Goal: Task Accomplishment & Management: Complete application form

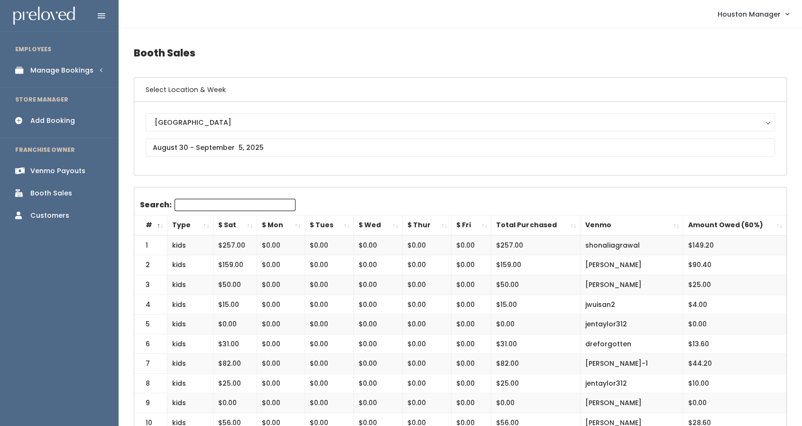
scroll to position [0, 0]
click at [217, 148] on input "text" at bounding box center [460, 147] width 629 height 18
click at [81, 122] on link "Add Booking" at bounding box center [59, 120] width 119 height 21
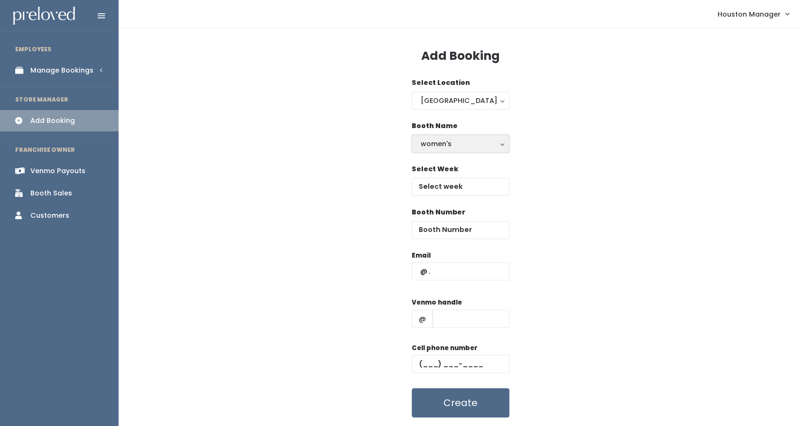
click at [446, 146] on div "women's" at bounding box center [460, 143] width 80 height 10
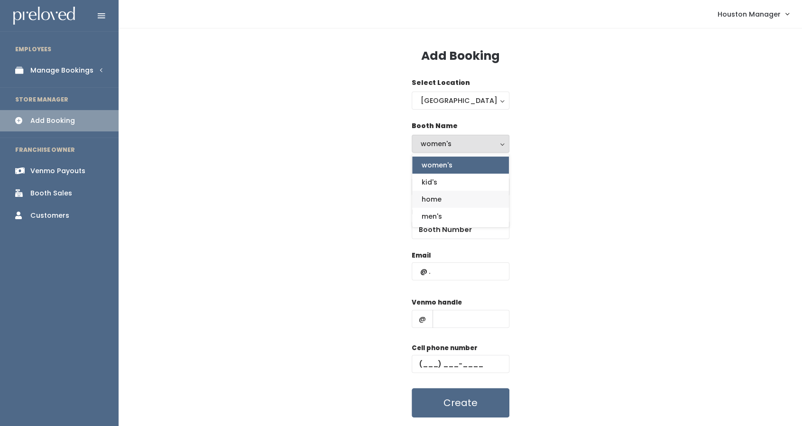
click at [450, 194] on link "home" at bounding box center [460, 199] width 97 height 17
select select "home"
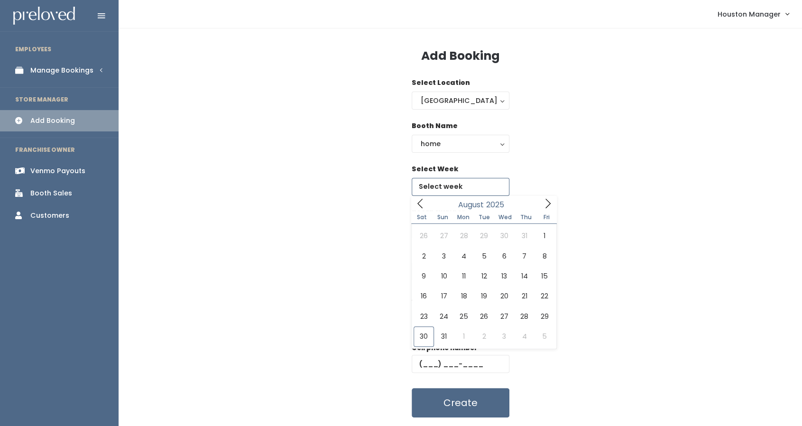
click at [450, 186] on input "text" at bounding box center [460, 187] width 98 height 18
type input "August 30 to September 5"
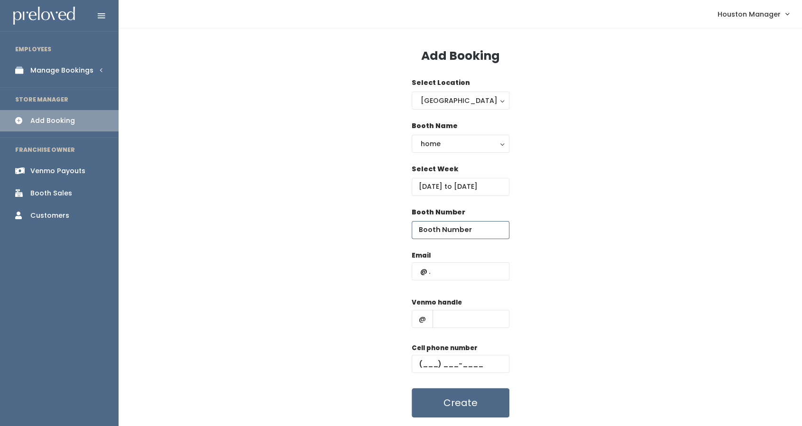
click at [460, 231] on input "number" at bounding box center [460, 230] width 98 height 18
type input "63"
click at [451, 279] on input "text" at bounding box center [460, 271] width 98 height 18
type input "allisonmarek@gmail.com"
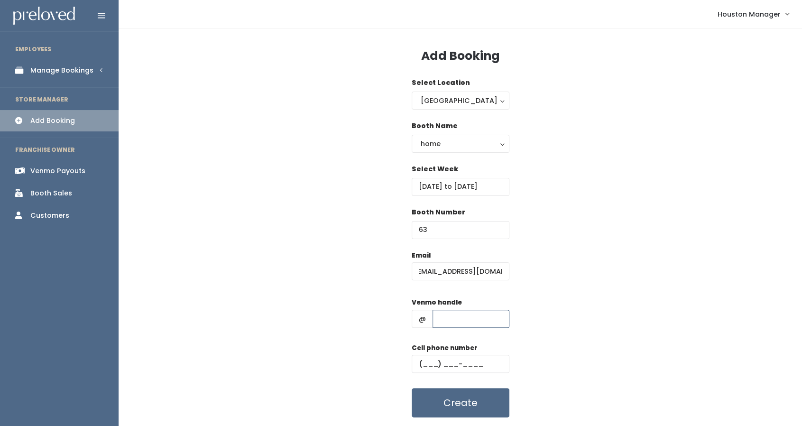
scroll to position [0, 0]
click at [448, 326] on input "text" at bounding box center [470, 319] width 77 height 18
type input "xs"
click at [461, 354] on div "Cell phone number" at bounding box center [460, 362] width 98 height 38
click at [463, 360] on input "text" at bounding box center [460, 364] width 98 height 18
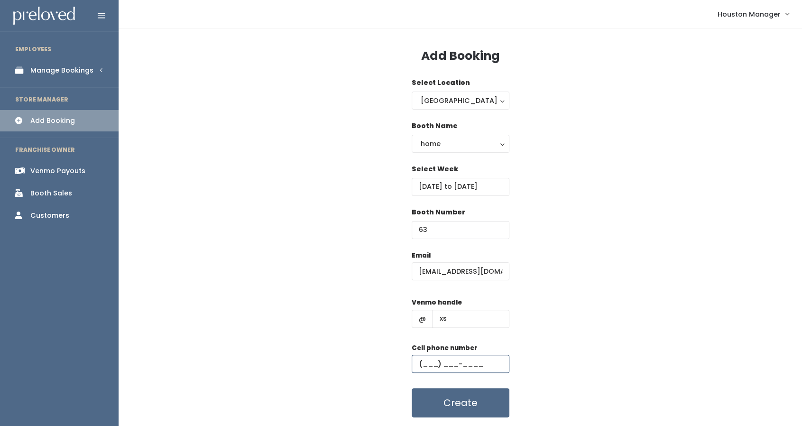
type input "(655) 555-5555"
click at [456, 402] on button "Create" at bounding box center [460, 402] width 98 height 29
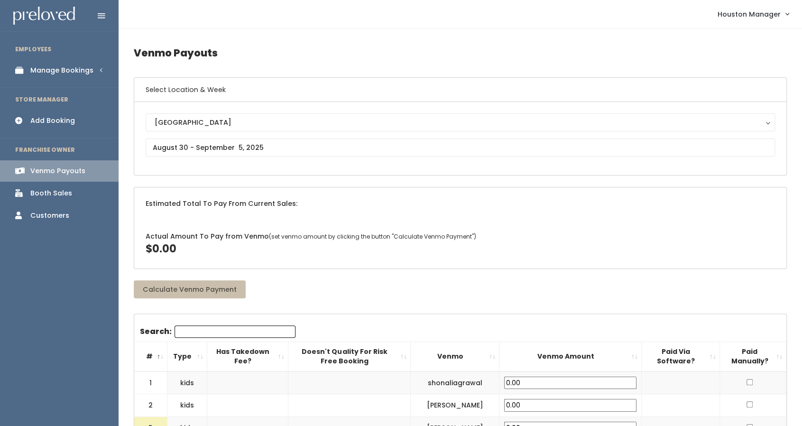
click at [60, 62] on link "Manage Bookings" at bounding box center [59, 70] width 119 height 21
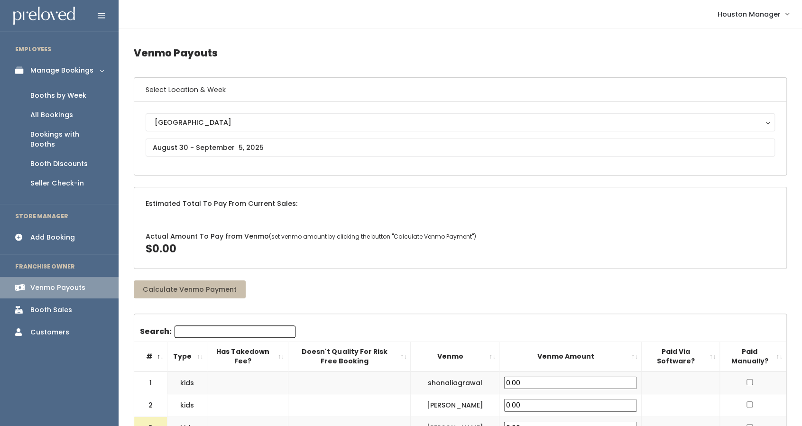
click at [61, 96] on div "Booths by Week" at bounding box center [58, 96] width 56 height 10
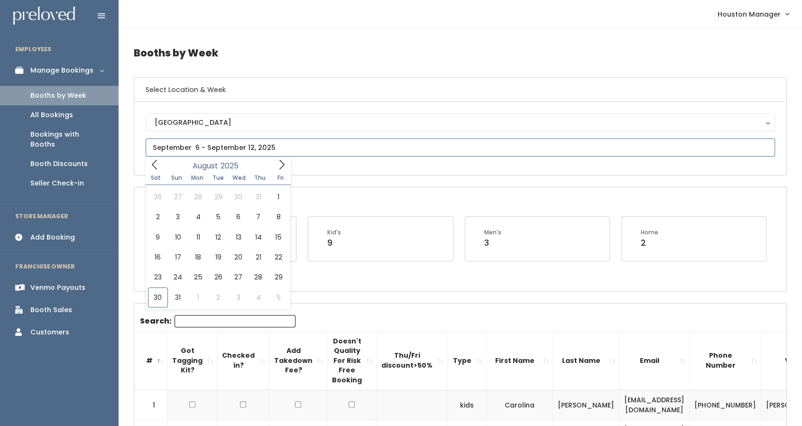
type input "August 30 to September 5"
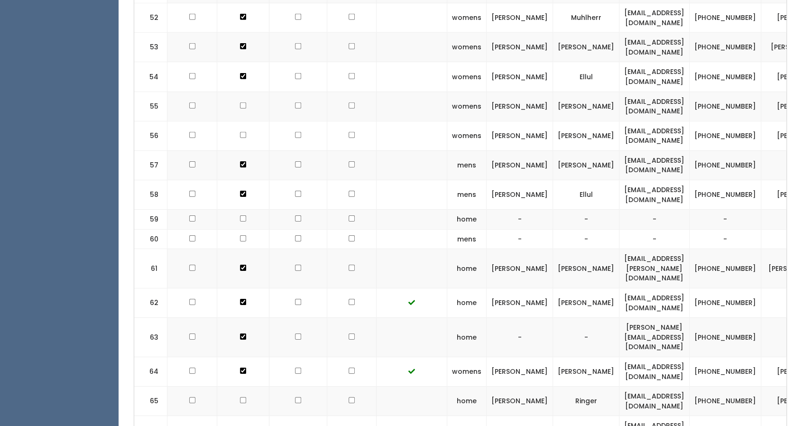
scroll to position [1954, 0]
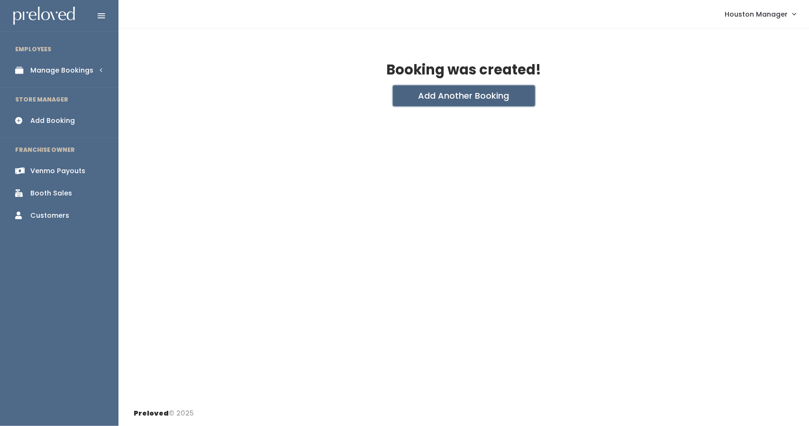
click at [443, 100] on button "Add Another Booking" at bounding box center [464, 95] width 142 height 21
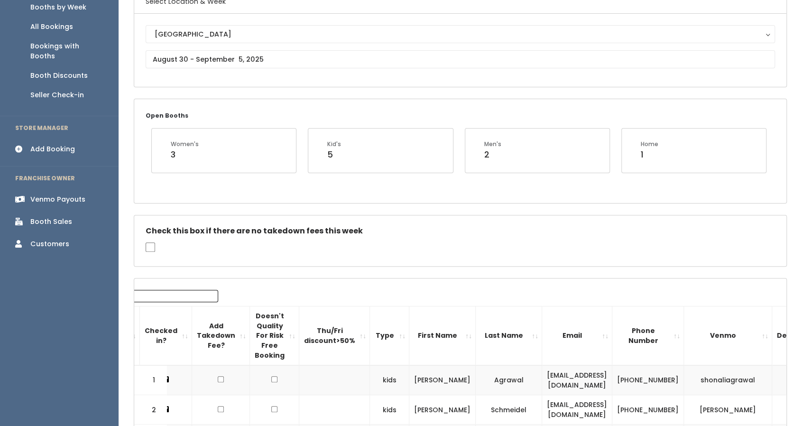
scroll to position [84, 0]
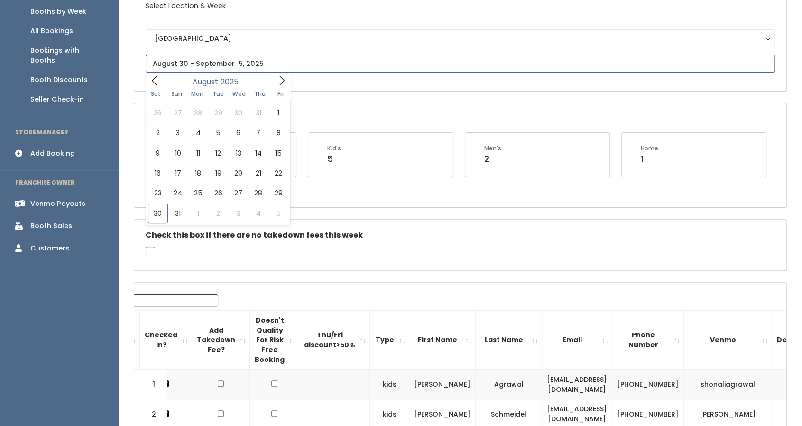
click at [220, 69] on input "text" at bounding box center [460, 64] width 629 height 18
click at [285, 84] on icon at bounding box center [281, 80] width 10 height 10
type input "September 20 to September 26"
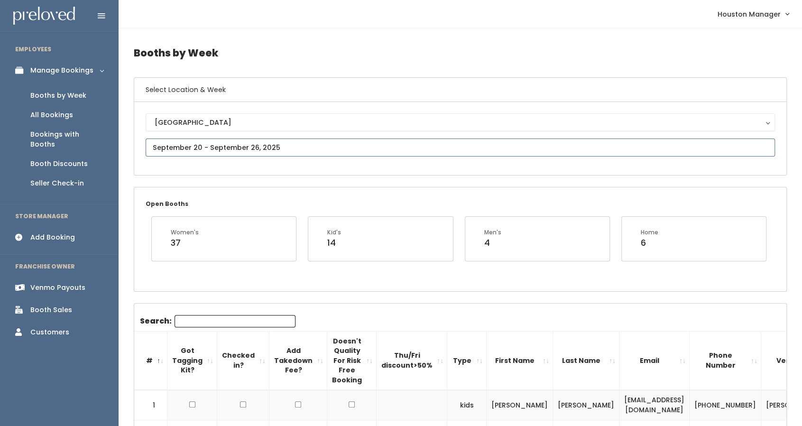
click at [200, 148] on input "text" at bounding box center [460, 147] width 629 height 18
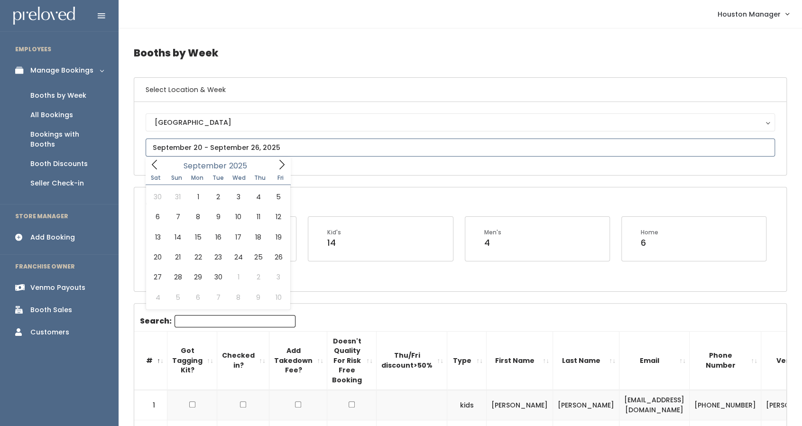
click at [280, 168] on icon at bounding box center [281, 164] width 10 height 10
type input "September 13 to September 19"
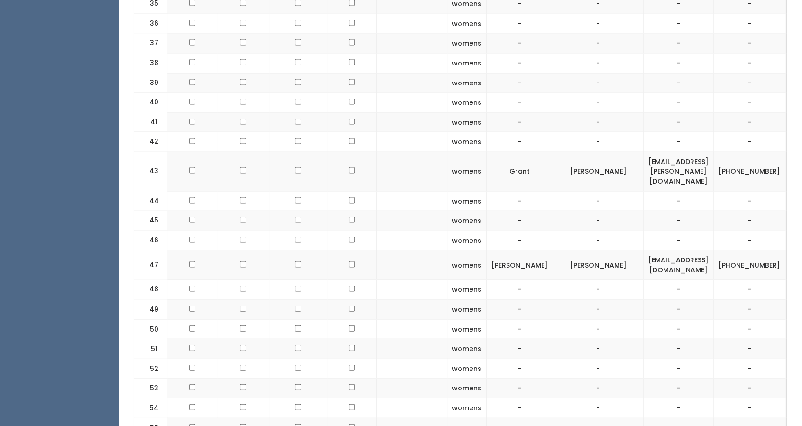
scroll to position [1205, 0]
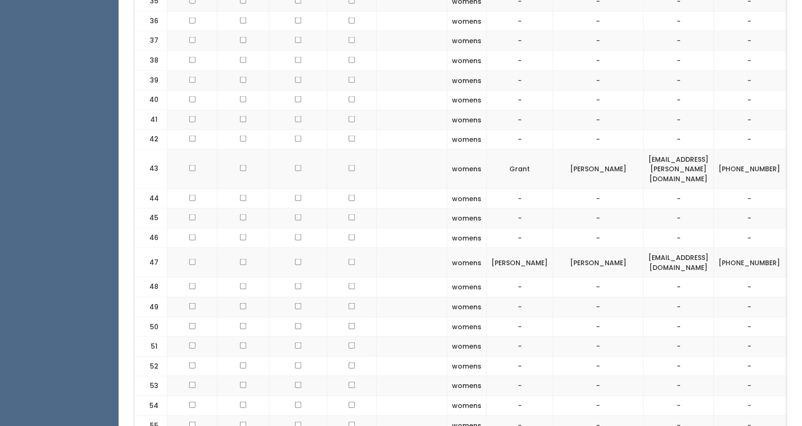
click at [643, 248] on td "[EMAIL_ADDRESS][DOMAIN_NAME]" at bounding box center [678, 262] width 70 height 29
click at [643, 248] on td "monkeydoc_77030@yahoo.com" at bounding box center [678, 262] width 70 height 29
copy tr "monkeydoc_77030@yahoo.com"
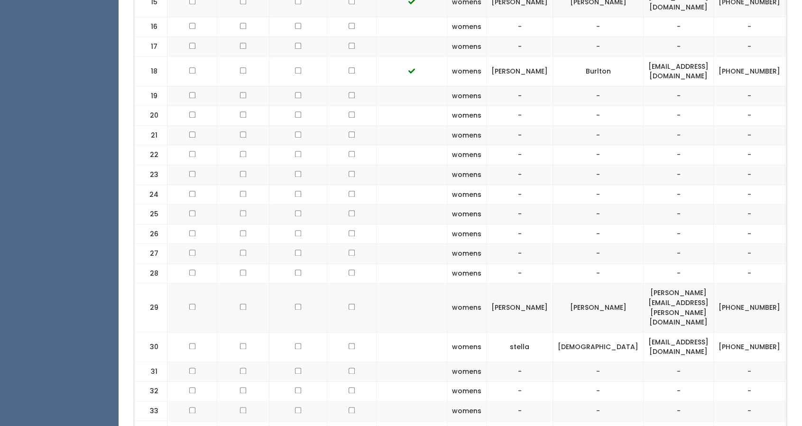
scroll to position [460, 0]
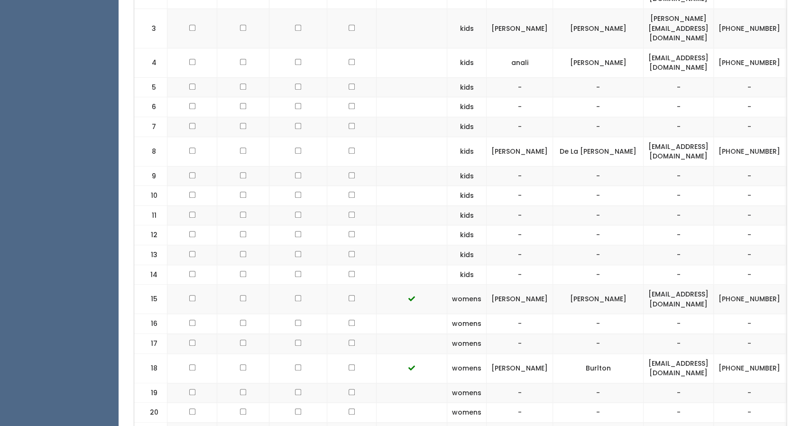
click at [376, 245] on td at bounding box center [411, 255] width 71 height 20
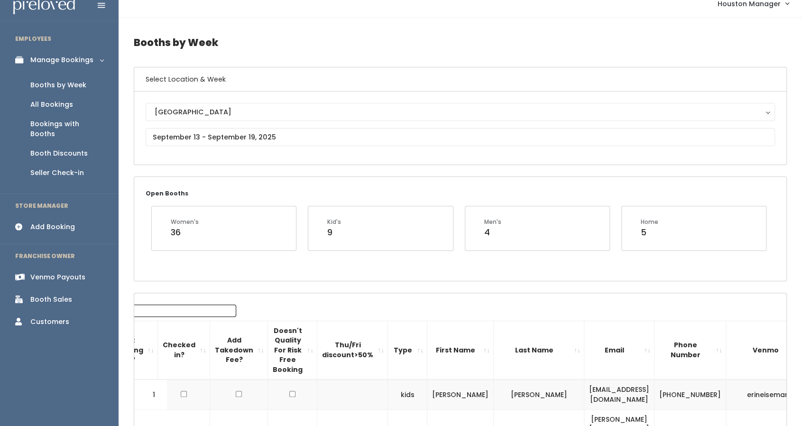
scroll to position [4, 0]
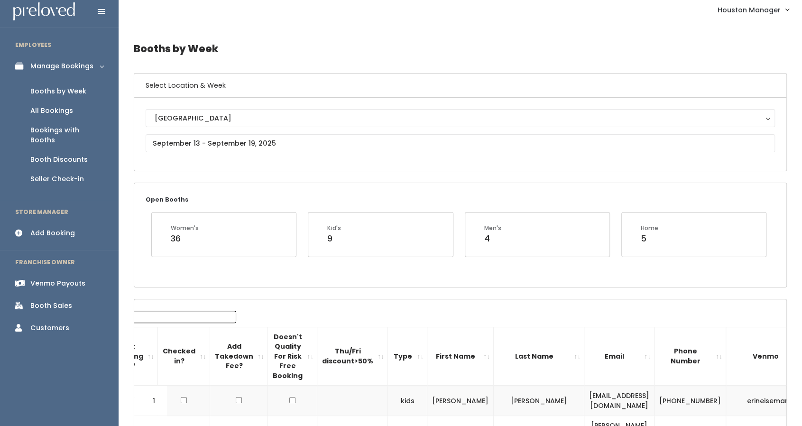
click at [172, 313] on input "Search:" at bounding box center [175, 317] width 121 height 12
paste input "[PERSON_NAME]"
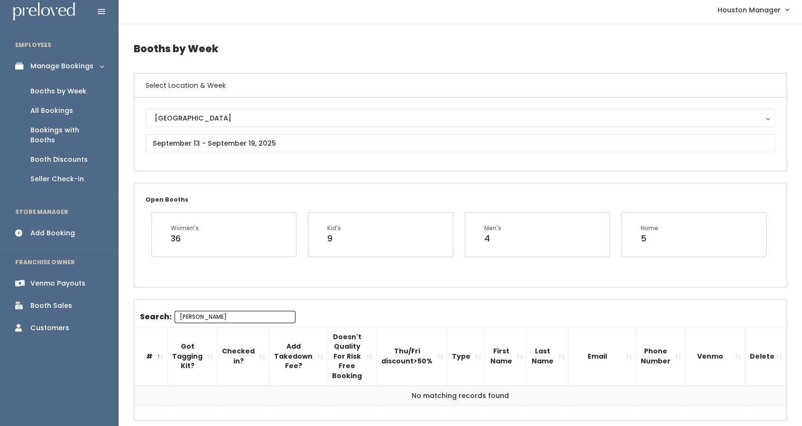
type input "[PERSON_NAME]"
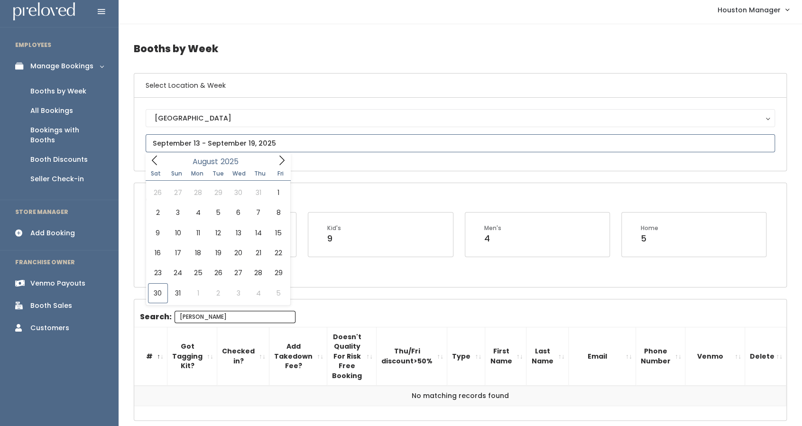
click at [212, 134] on input "text" at bounding box center [460, 143] width 629 height 18
click at [280, 163] on icon at bounding box center [281, 160] width 10 height 10
type input "September 6 to September 12"
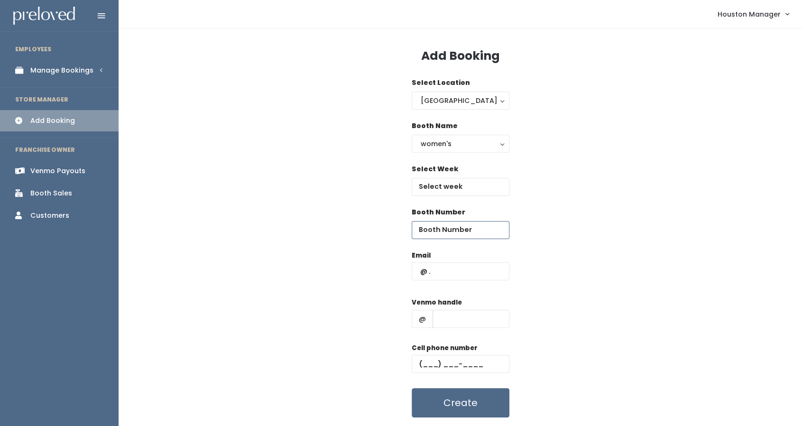
click at [468, 232] on input "number" at bounding box center [460, 230] width 98 height 18
click at [466, 187] on input "text" at bounding box center [460, 187] width 98 height 18
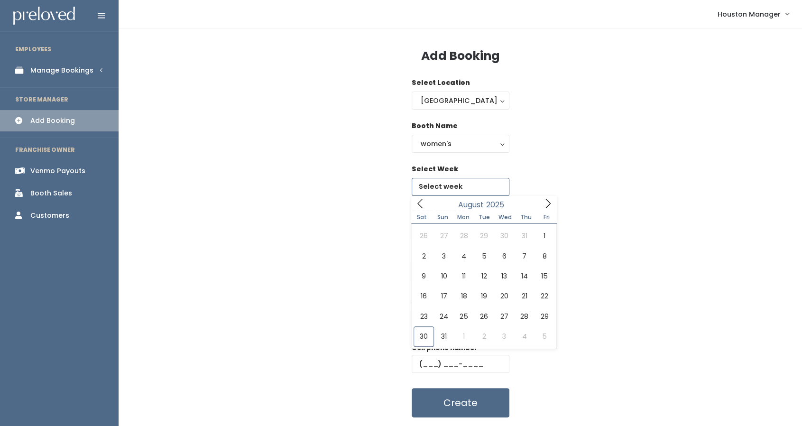
click at [549, 202] on icon at bounding box center [547, 203] width 5 height 9
click at [544, 203] on icon at bounding box center [547, 203] width 10 height 10
click at [421, 205] on icon at bounding box center [420, 203] width 10 height 10
click at [555, 204] on span at bounding box center [548, 203] width 18 height 15
click at [425, 204] on icon at bounding box center [420, 203] width 10 height 10
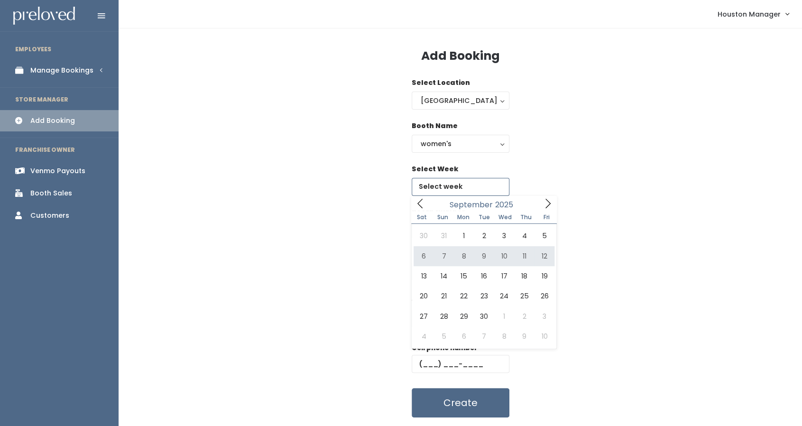
type input "September 6 to September 12"
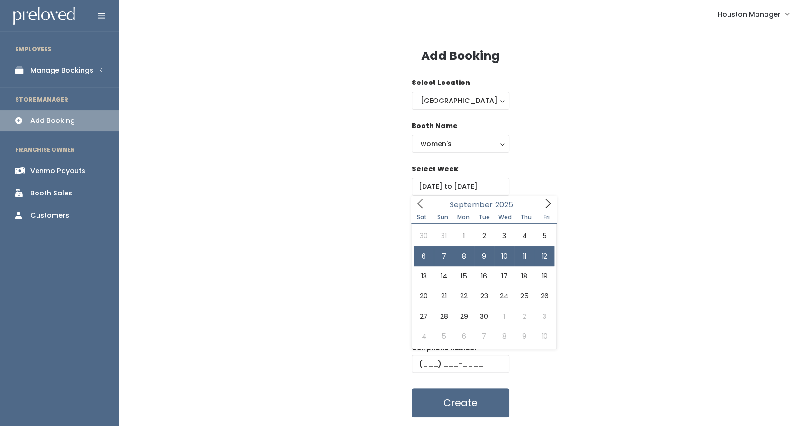
click at [224, 139] on div "Booth Name women's kid's home men's women's" at bounding box center [460, 142] width 653 height 43
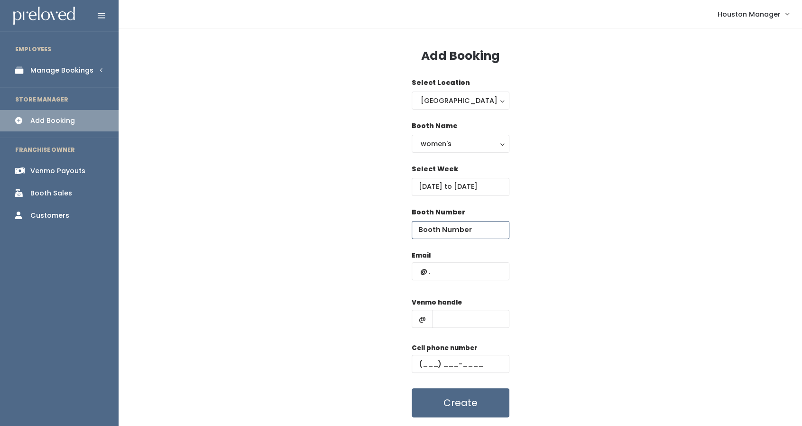
click at [465, 229] on input "number" at bounding box center [460, 230] width 98 height 18
type input "21"
click at [453, 287] on div "Email" at bounding box center [460, 270] width 98 height 40
click at [451, 275] on input "text" at bounding box center [460, 271] width 98 height 18
paste input "ashleyzustovic@gmail.com"
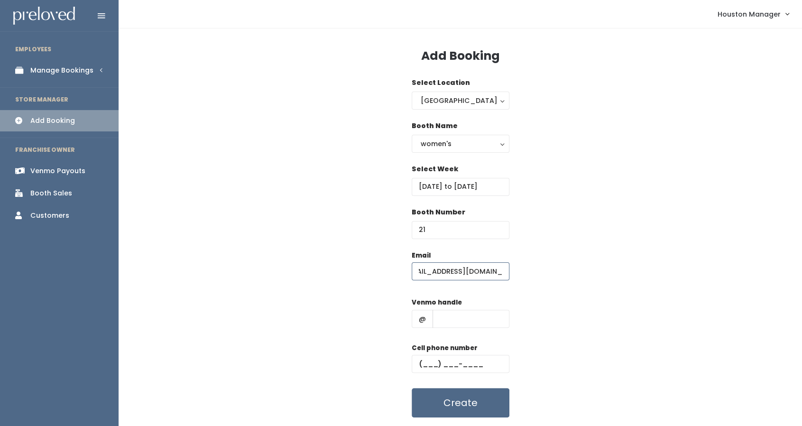
scroll to position [0, 10]
type input "ashleyzustovic@gmail.com"
click at [460, 315] on input "text" at bounding box center [470, 319] width 77 height 18
type input "555"
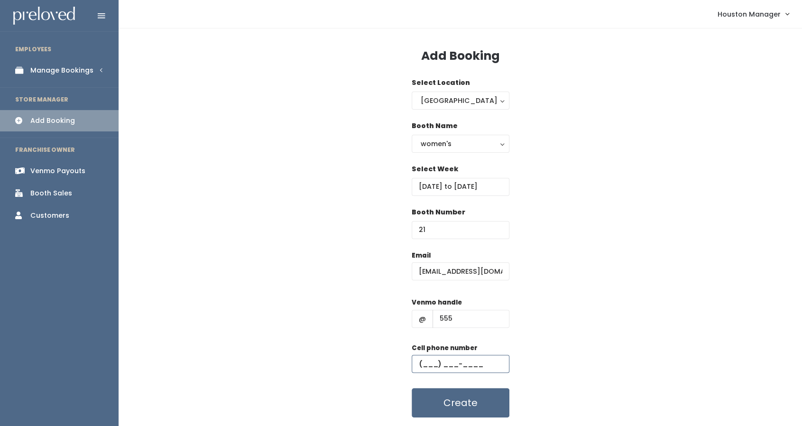
click at [433, 365] on input "text" at bounding box center [460, 364] width 98 height 18
type input "(444) 444-4444"
click at [457, 402] on button "Create" at bounding box center [460, 402] width 98 height 29
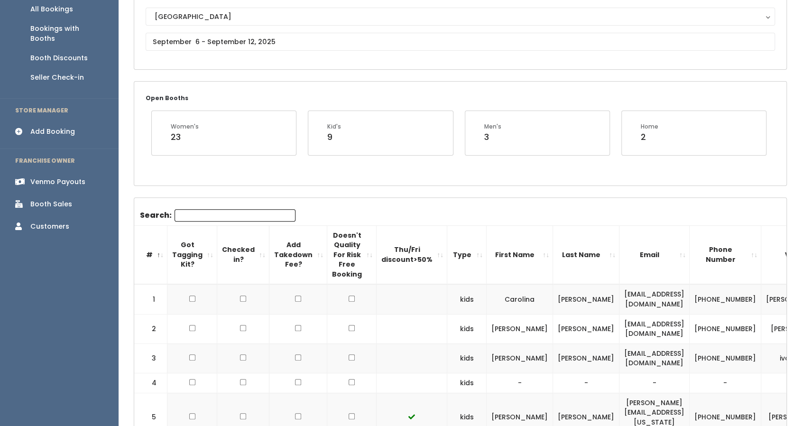
scroll to position [110, 0]
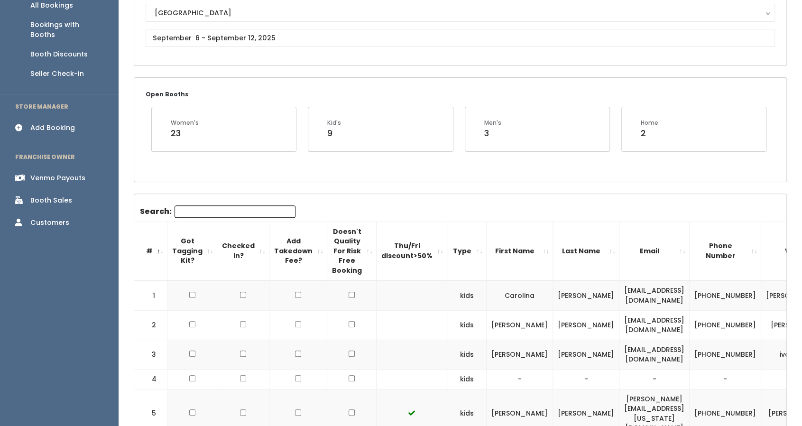
click at [196, 209] on input "Search:" at bounding box center [234, 211] width 121 height 12
paste input "[PERSON_NAME]"
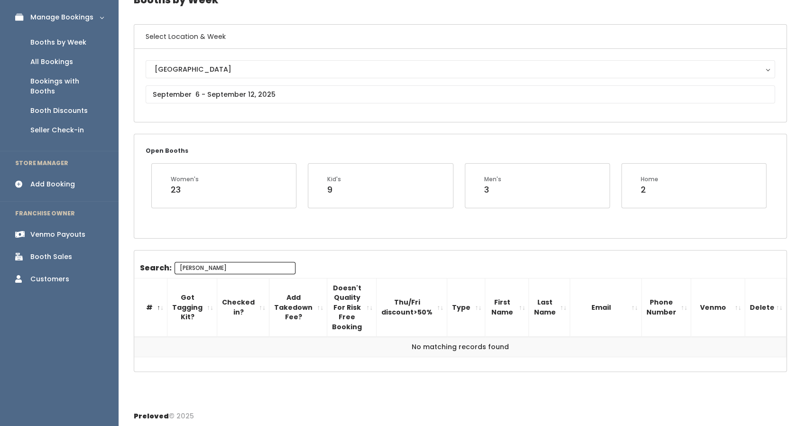
scroll to position [42, 0]
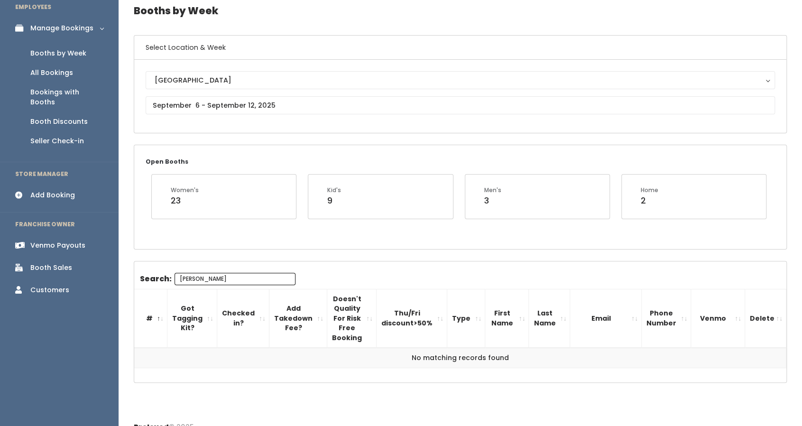
type input "[PERSON_NAME]"
click at [209, 109] on input "text" at bounding box center [460, 105] width 629 height 18
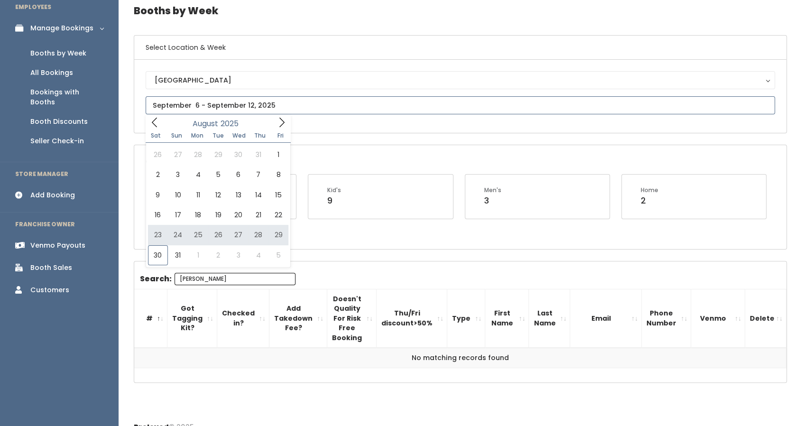
type input "August 23 to August 29"
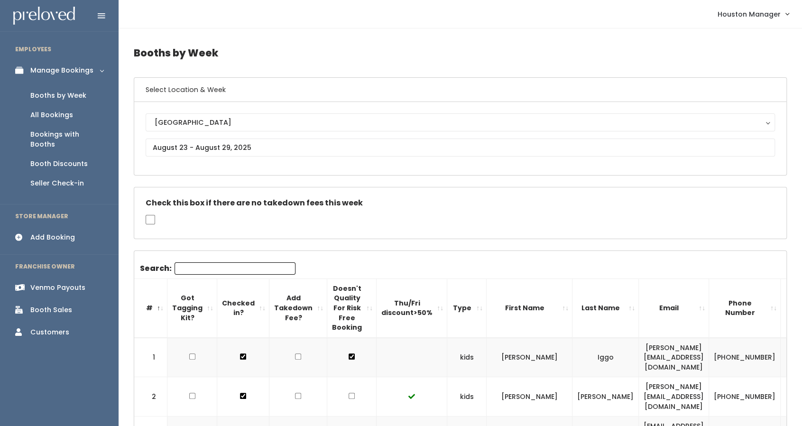
click at [212, 273] on div "Search:" at bounding box center [217, 270] width 155 height 16
click at [212, 270] on input "Search:" at bounding box center [234, 268] width 121 height 12
paste input "[PERSON_NAME]"
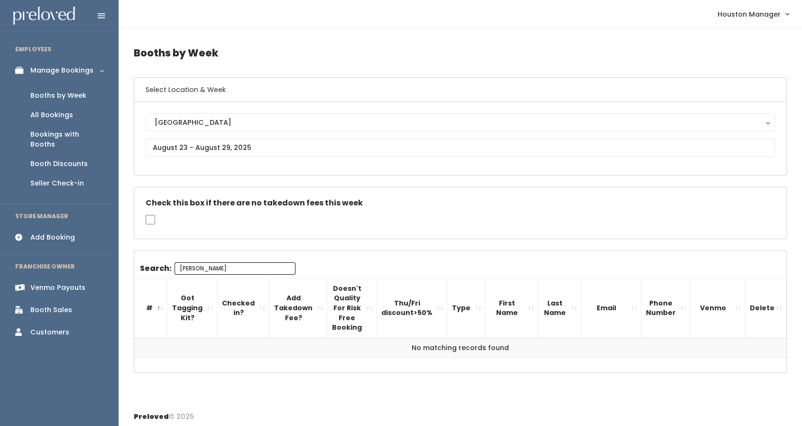
type input "[PERSON_NAME]"
click at [209, 150] on input "text" at bounding box center [460, 147] width 629 height 18
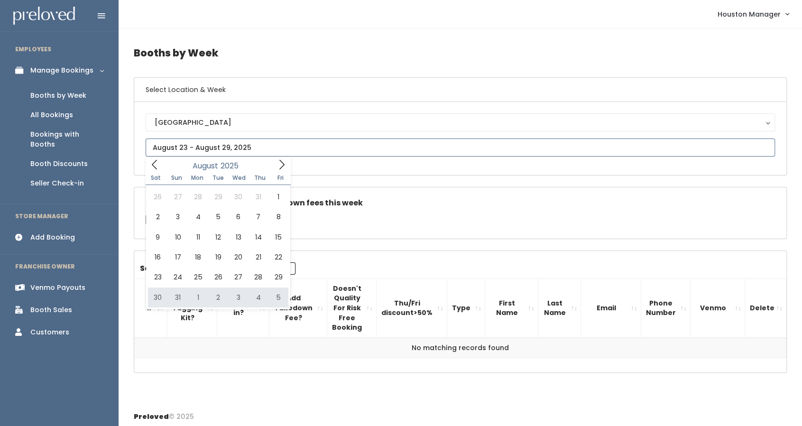
type input "August 30 to September 5"
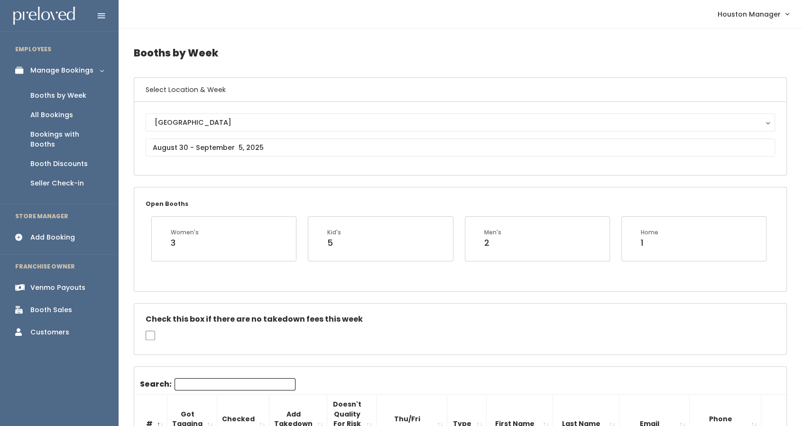
click at [214, 382] on input "Search:" at bounding box center [234, 384] width 121 height 12
paste input "ashleyzustovich"
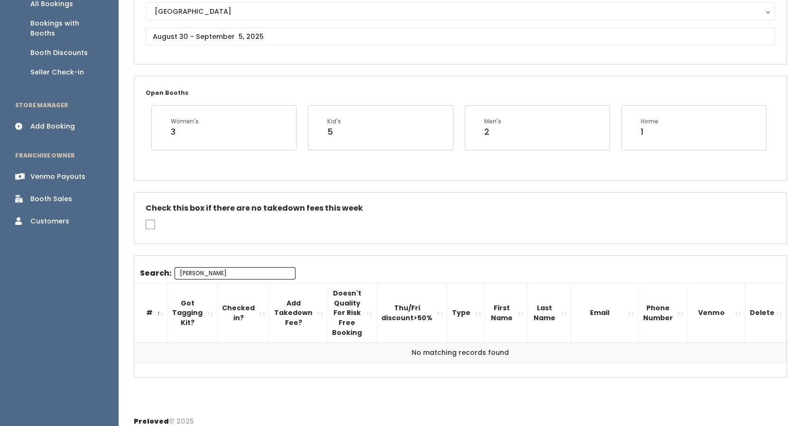
scroll to position [113, 0]
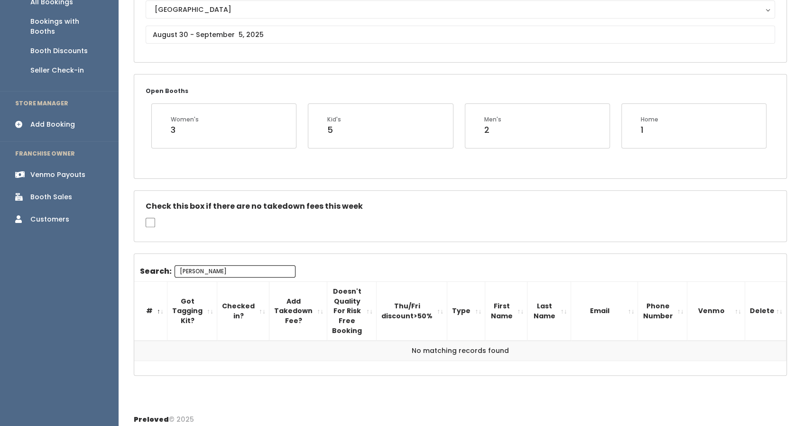
click at [196, 268] on input "ashleyzustovich" at bounding box center [234, 271] width 121 height 12
type input "[PERSON_NAME]"
click at [196, 268] on input "[PERSON_NAME]" at bounding box center [234, 271] width 121 height 12
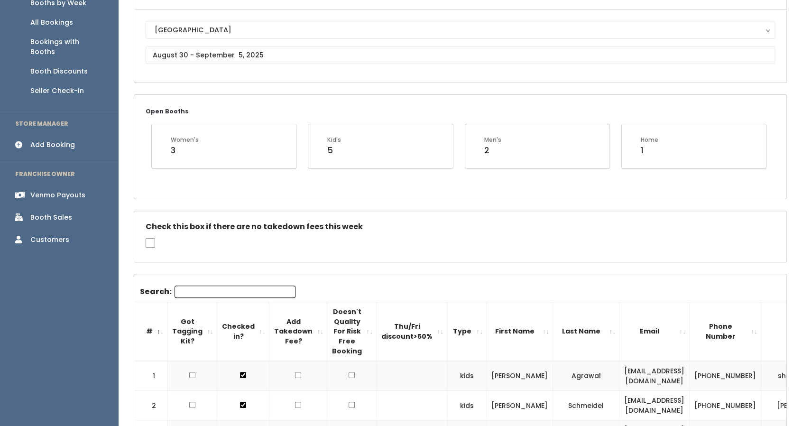
scroll to position [93, 0]
click at [212, 55] on input "text" at bounding box center [460, 55] width 629 height 18
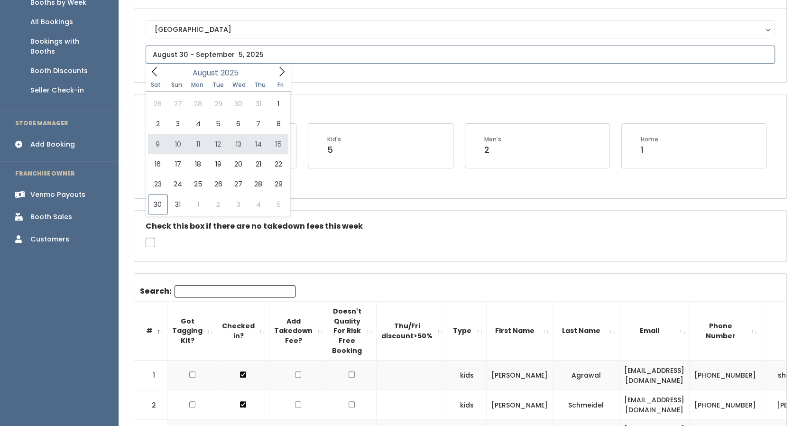
type input "August 9 to August 15"
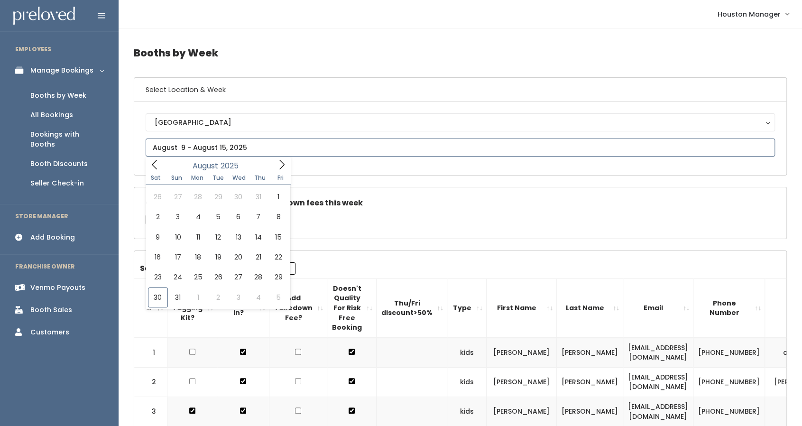
click at [204, 150] on input "text" at bounding box center [460, 147] width 629 height 18
type input "August 16 to August 22"
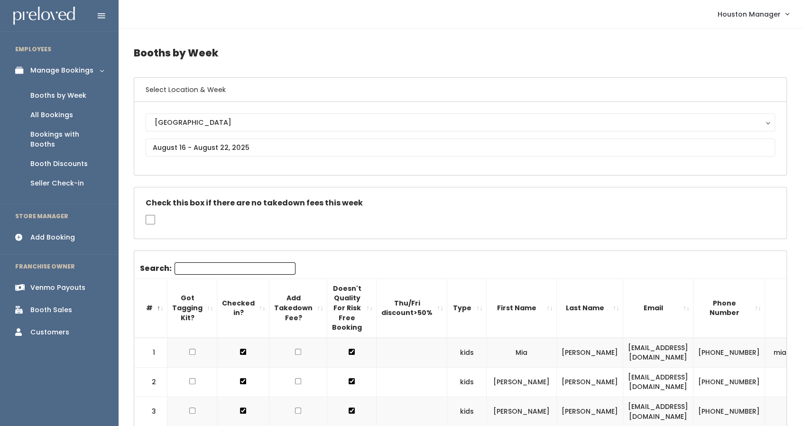
click at [222, 265] on input "Search:" at bounding box center [234, 268] width 121 height 12
paste input "ashley zustovich"
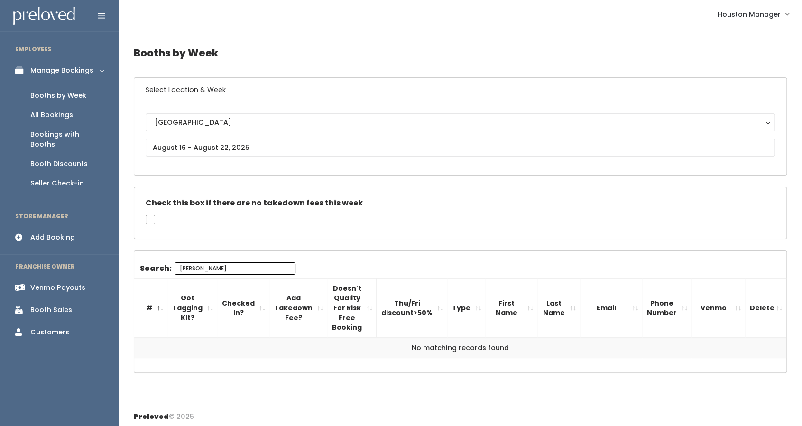
type input "ashley zustovich"
click at [197, 140] on input "text" at bounding box center [460, 147] width 629 height 18
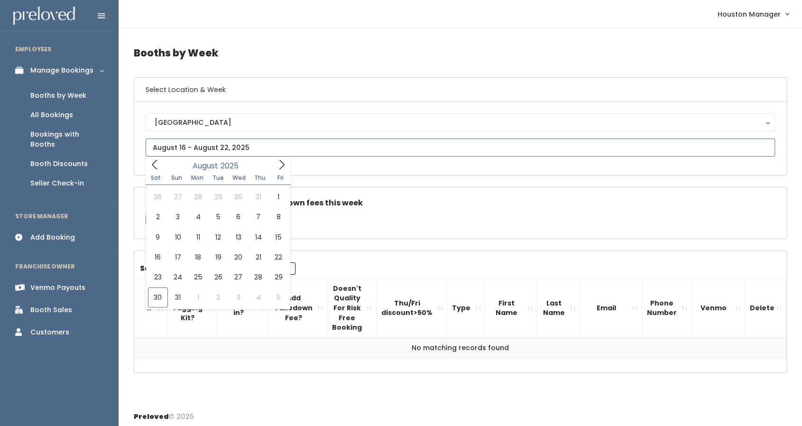
click at [285, 168] on icon at bounding box center [281, 164] width 10 height 10
type input "September 6 to September 12"
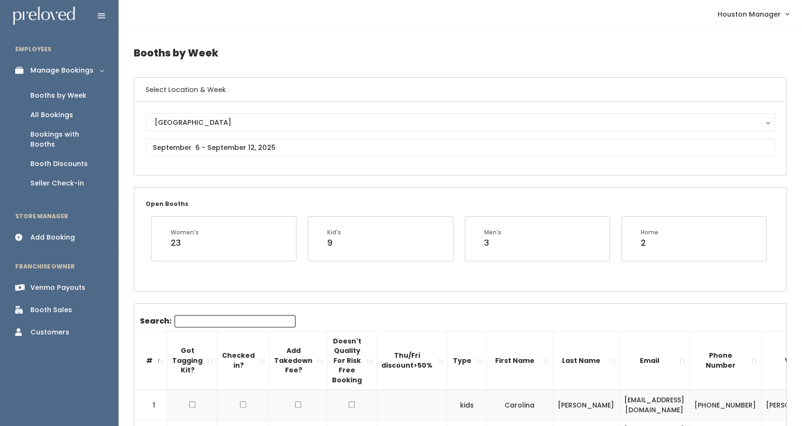
click at [225, 319] on input "Search:" at bounding box center [234, 321] width 121 height 12
paste input "ashley zustovich"
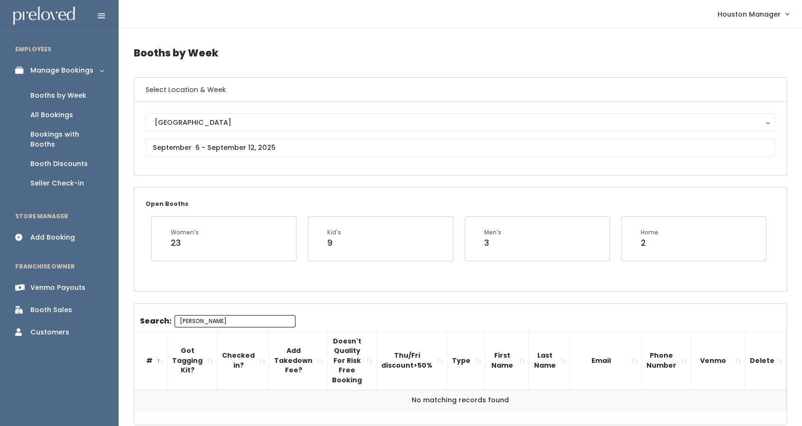
scroll to position [53, 0]
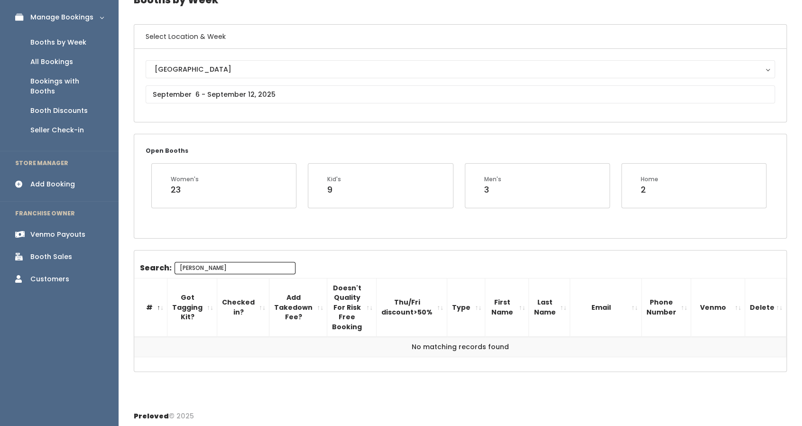
type input "ashley zustovich"
click at [245, 264] on input "ashley zustovich" at bounding box center [234, 268] width 121 height 12
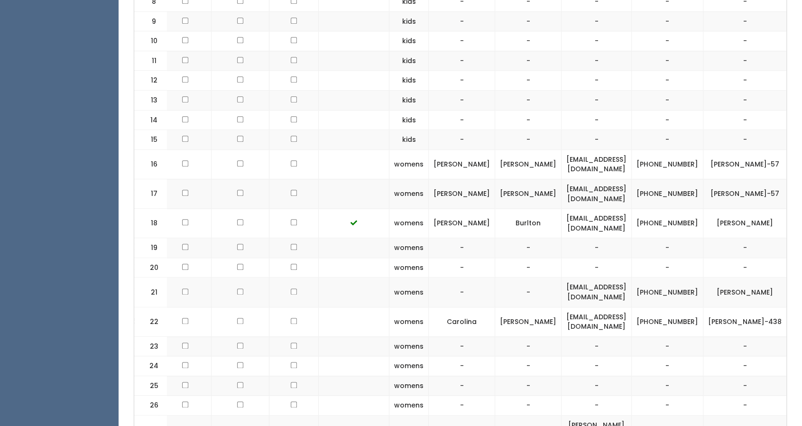
scroll to position [0, 57]
click at [598, 277] on td "[EMAIL_ADDRESS][DOMAIN_NAME]" at bounding box center [597, 291] width 70 height 29
copy tr "[EMAIL_ADDRESS][DOMAIN_NAME]"
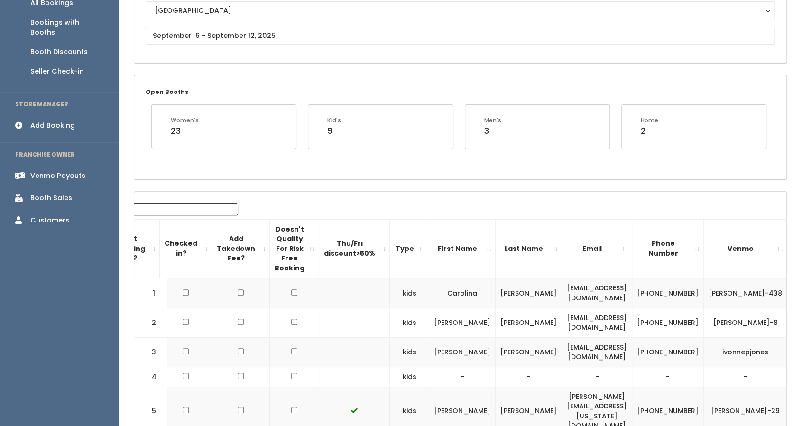
scroll to position [78, 0]
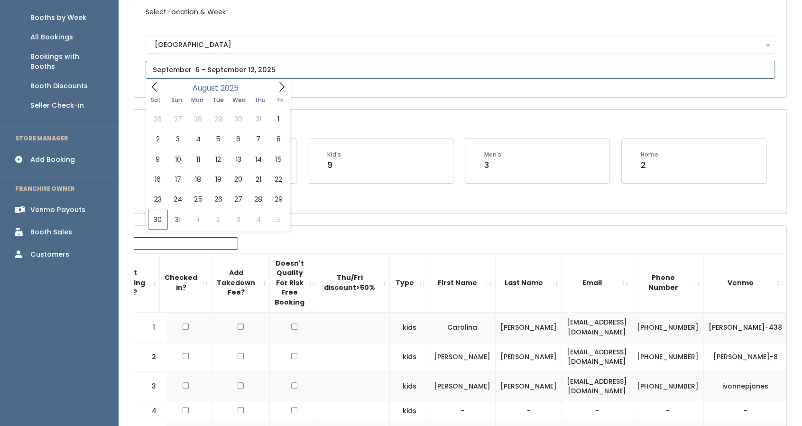
click at [210, 74] on input "text" at bounding box center [460, 70] width 629 height 18
type input "August 23 to August 29"
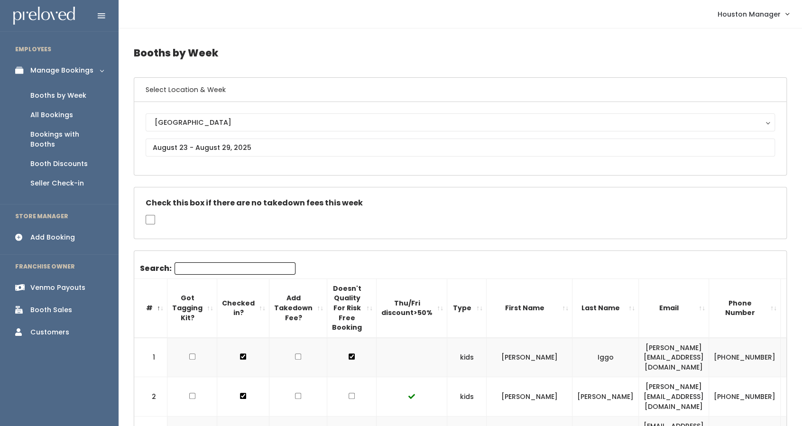
click at [215, 268] on input "Search:" at bounding box center [234, 268] width 121 height 12
paste input "[EMAIL_ADDRESS][DOMAIN_NAME]"
type input "[EMAIL_ADDRESS][DOMAIN_NAME]"
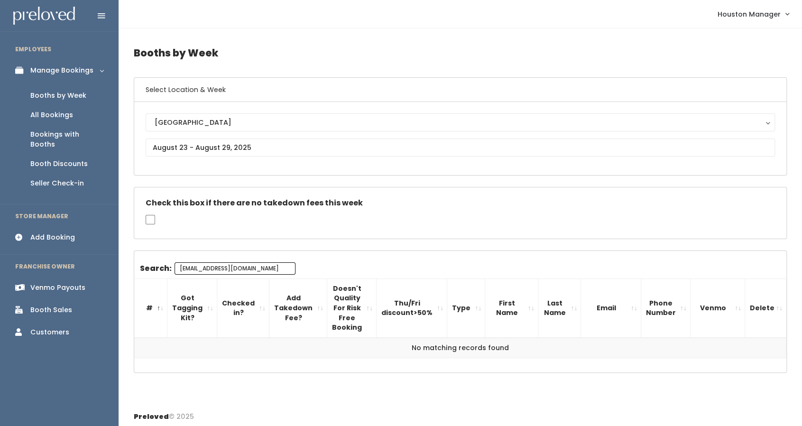
scroll to position [0, 17]
click at [215, 267] on input "[EMAIL_ADDRESS][DOMAIN_NAME]" at bounding box center [234, 268] width 121 height 12
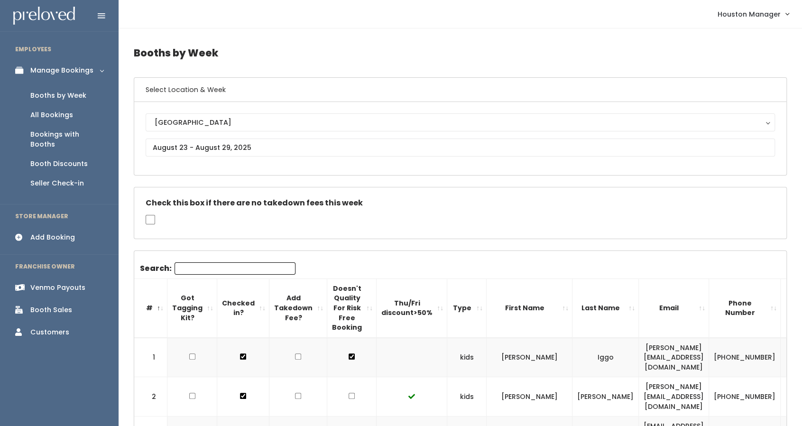
click at [215, 267] on input "Search:" at bounding box center [234, 268] width 121 height 12
click at [182, 152] on input "text" at bounding box center [460, 147] width 629 height 18
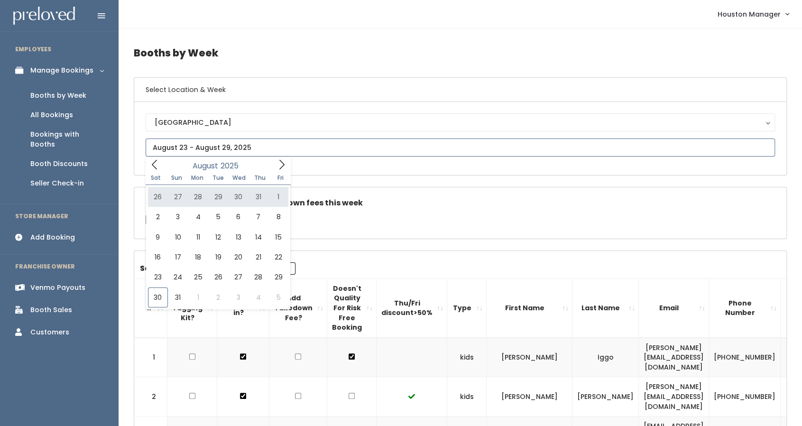
click at [287, 165] on icon at bounding box center [281, 164] width 10 height 10
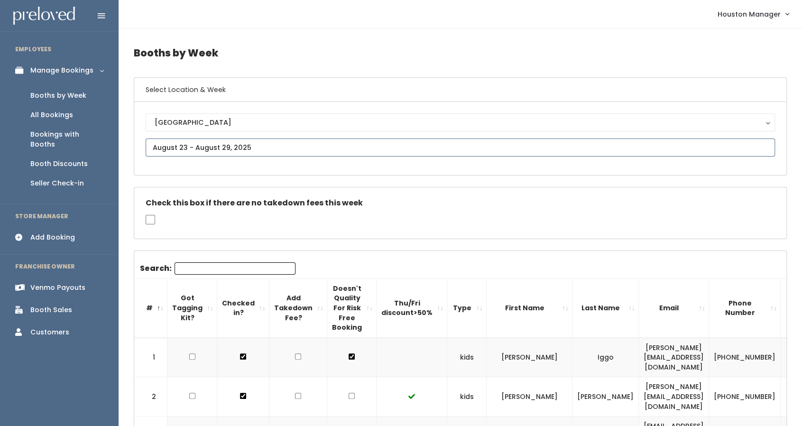
type input "September 6 to September 12"
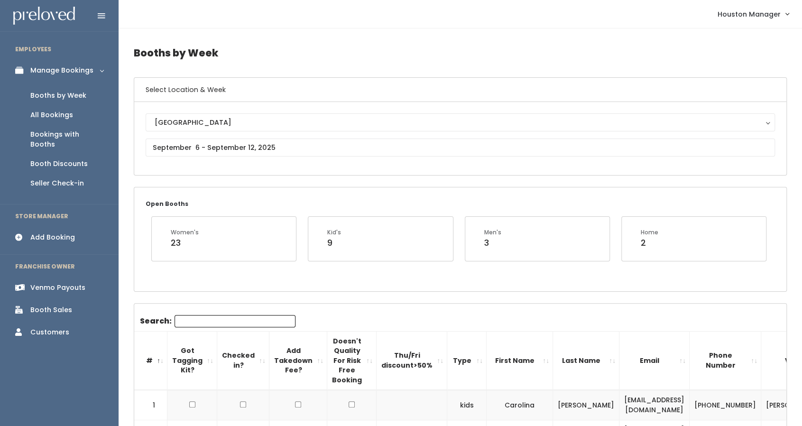
click at [210, 315] on input "Search:" at bounding box center [234, 321] width 121 height 12
paste input "[EMAIL_ADDRESS][DOMAIN_NAME]"
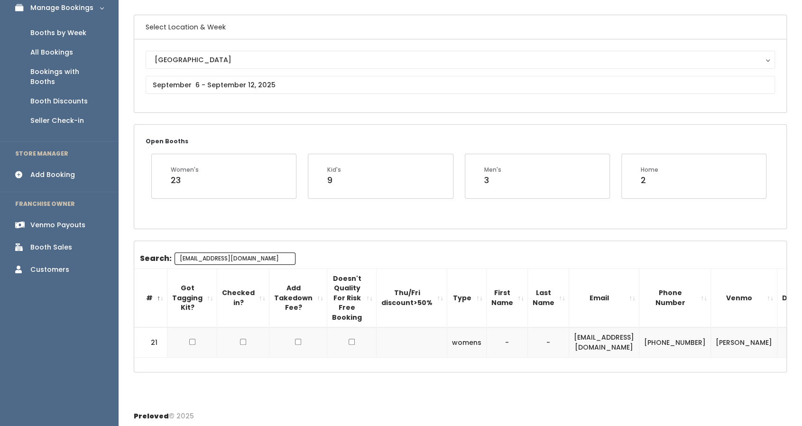
scroll to position [63, 0]
type input "[EMAIL_ADDRESS][DOMAIN_NAME]"
click at [686, 335] on td "[PHONE_NUMBER]" at bounding box center [675, 342] width 72 height 30
click at [686, 335] on td "(281) 989-9746" at bounding box center [675, 342] width 72 height 30
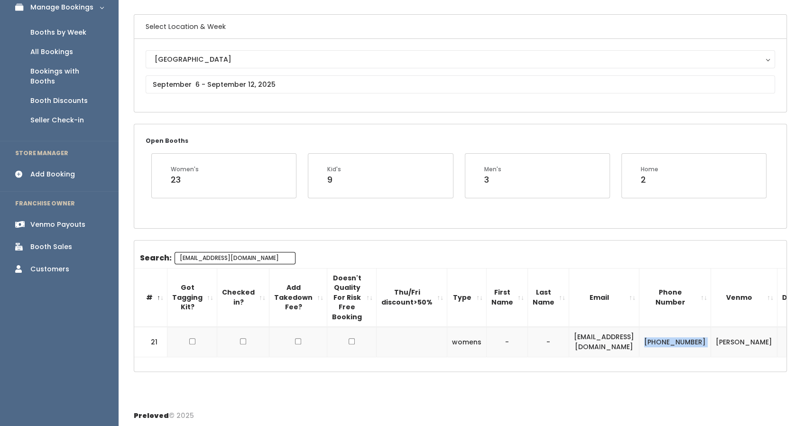
click at [686, 335] on td "(281) 989-9746" at bounding box center [675, 342] width 72 height 30
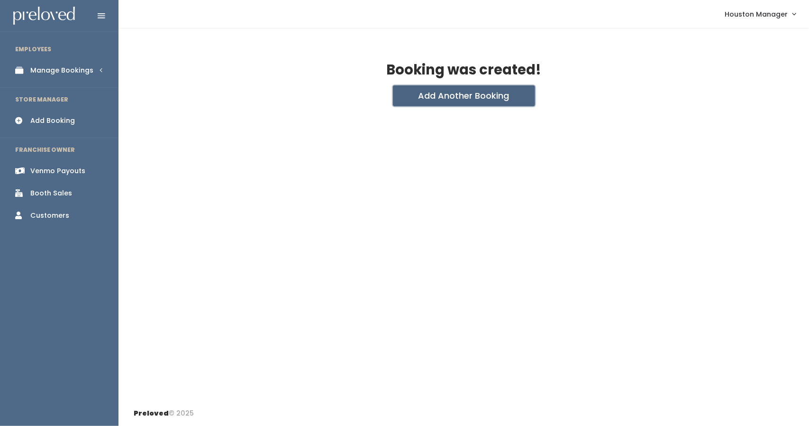
click at [464, 101] on button "Add Another Booking" at bounding box center [464, 95] width 142 height 21
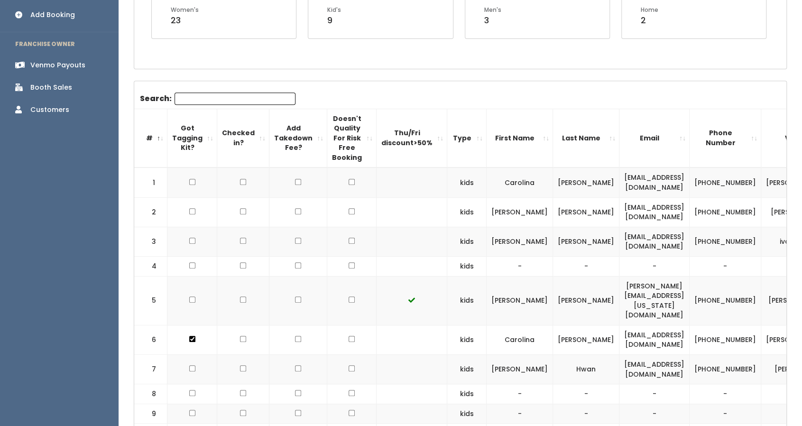
scroll to position [221, 0]
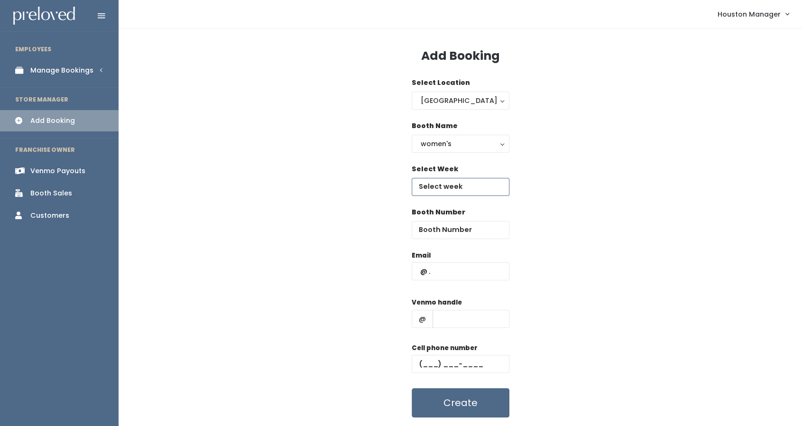
click at [448, 185] on input "text" at bounding box center [460, 187] width 98 height 18
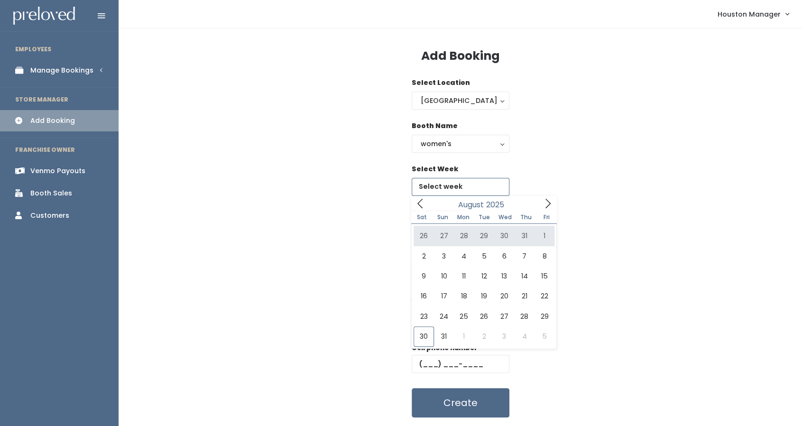
click at [543, 201] on icon at bounding box center [547, 203] width 10 height 10
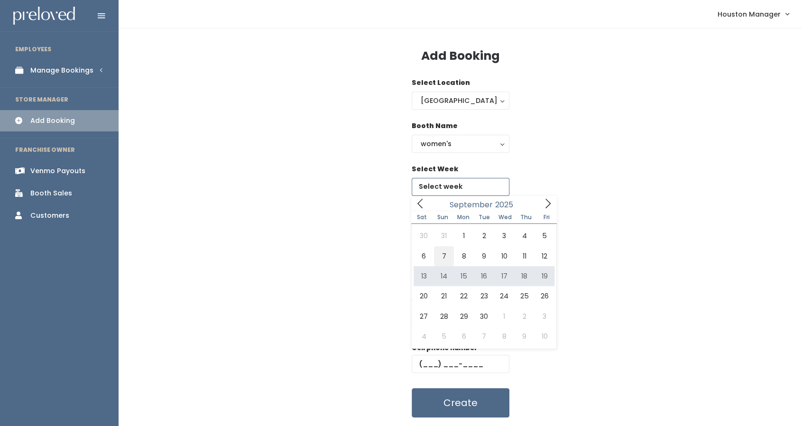
type input "September 6 to September 12"
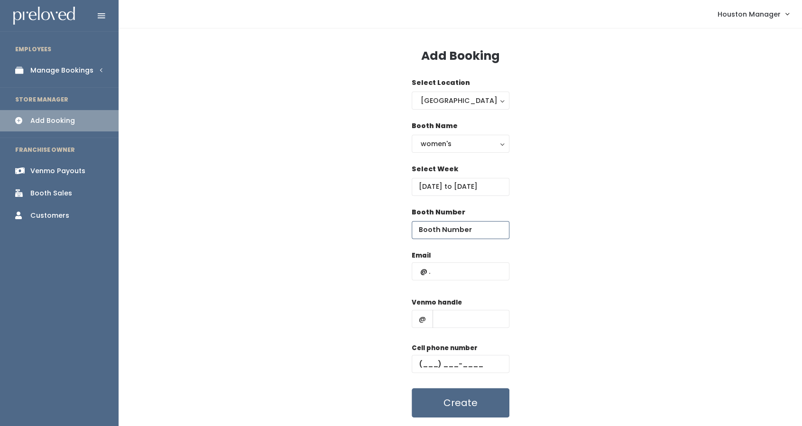
click at [449, 235] on input "number" at bounding box center [460, 230] width 98 height 18
type input "21"
click at [449, 274] on input "text" at bounding box center [460, 271] width 98 height 18
paste input "ashleyzustovic@gmail.com"
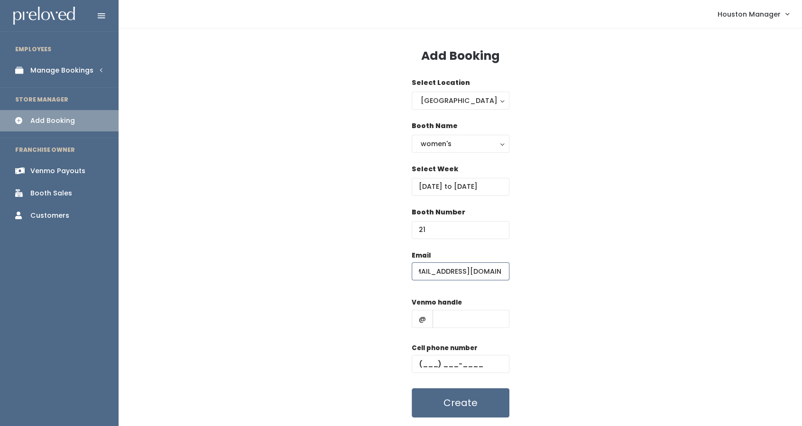
type input "ashleyzustovic@gmail.com"
click at [458, 320] on input "text" at bounding box center [470, 319] width 77 height 18
type input "555"
click at [423, 364] on input "text" at bounding box center [460, 364] width 98 height 18
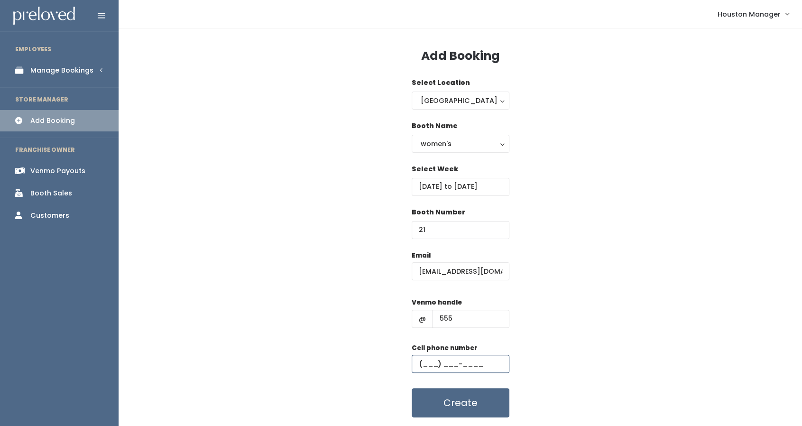
type input "(655) 555-5555"
click at [466, 397] on button "Create" at bounding box center [460, 402] width 98 height 29
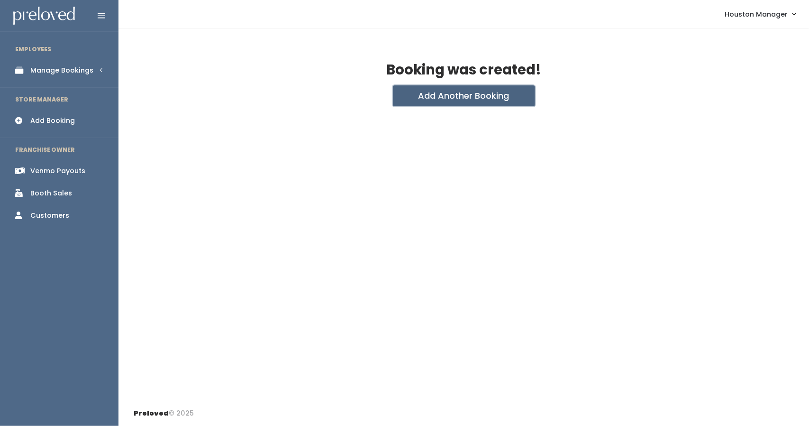
click at [457, 86] on button "Add Another Booking" at bounding box center [464, 95] width 142 height 21
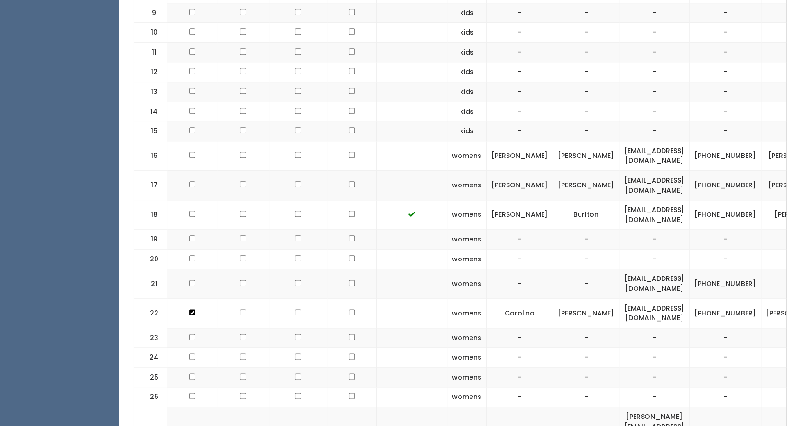
scroll to position [0, 59]
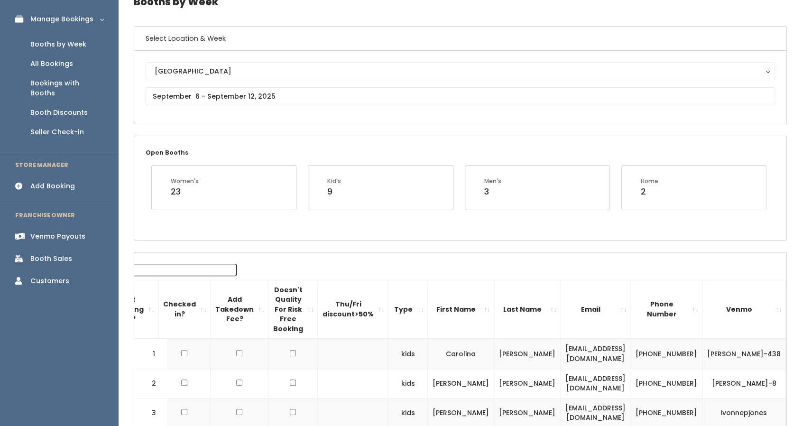
scroll to position [50, 0]
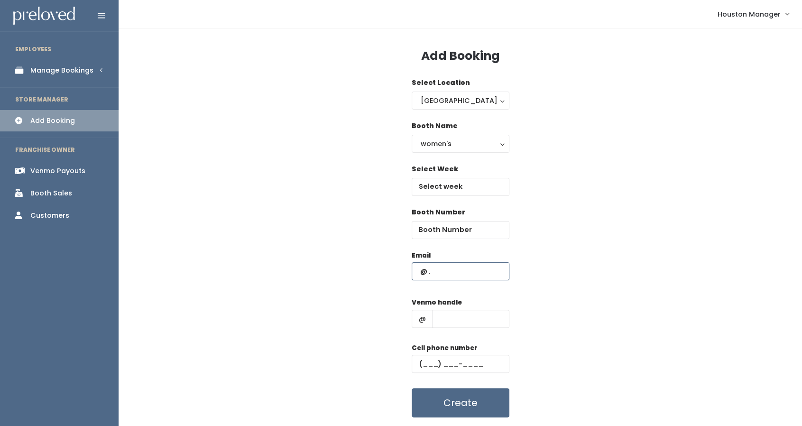
click at [441, 273] on input "text" at bounding box center [460, 271] width 98 height 18
paste input "AshleyZustovich@gmail.com"
type input "Ashleyzustovich@gmail.com"
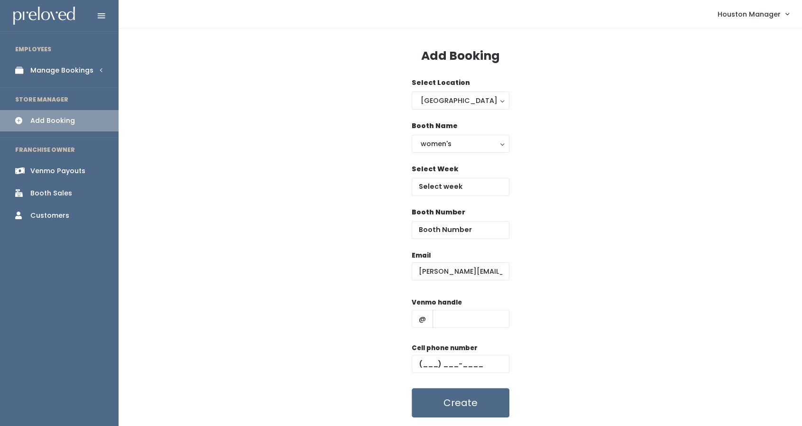
click at [463, 306] on div "Venmo handle @" at bounding box center [460, 316] width 98 height 38
click at [464, 311] on input "text" at bounding box center [470, 319] width 77 height 18
click at [447, 315] on input "text" at bounding box center [470, 319] width 77 height 18
paste input "@Ashley-Brockette"
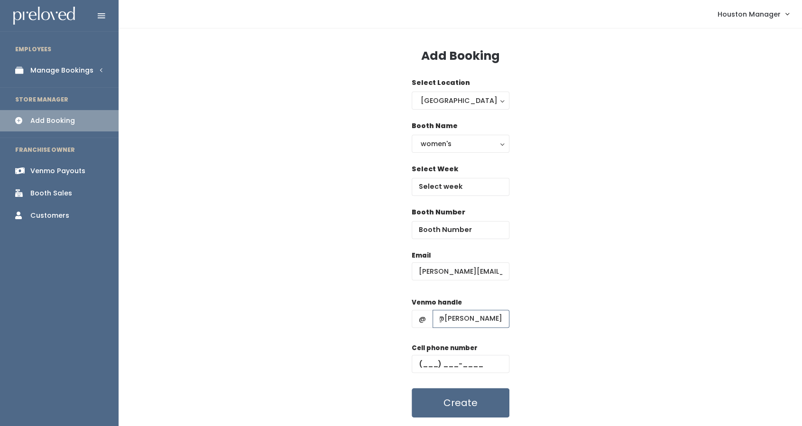
click at [444, 318] on input "@Ashley-Brockette" at bounding box center [470, 319] width 77 height 18
type input "Ashley-Brockette"
click at [423, 364] on input "text" at bounding box center [460, 364] width 98 height 18
click at [426, 357] on input "text" at bounding box center [460, 364] width 98 height 18
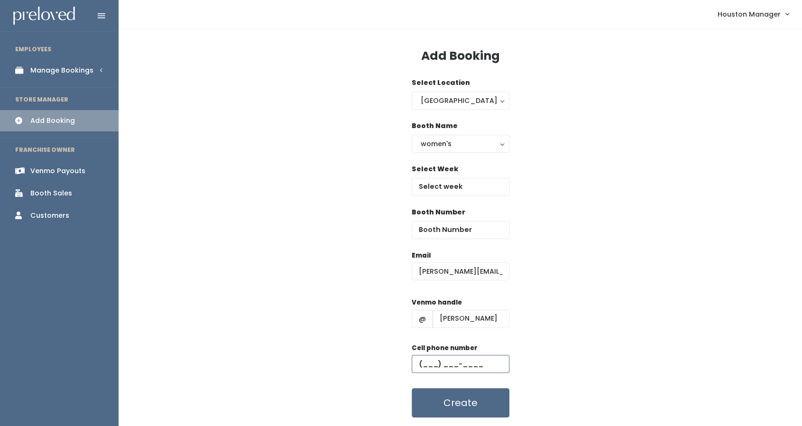
paste input "(281) 989-9746"
type input "(281) 989-9746"
click at [447, 230] on input "number" at bounding box center [460, 230] width 98 height 18
type input "21"
click at [447, 190] on input "text" at bounding box center [460, 187] width 98 height 18
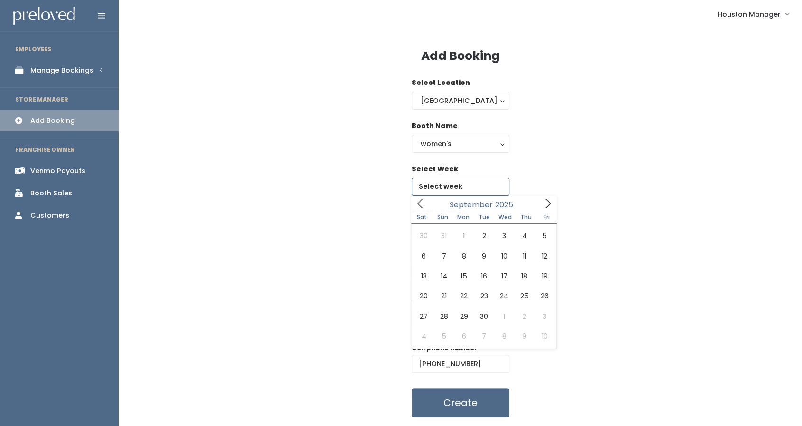
click at [547, 200] on icon at bounding box center [547, 203] width 10 height 10
type input "September 6 to September 12"
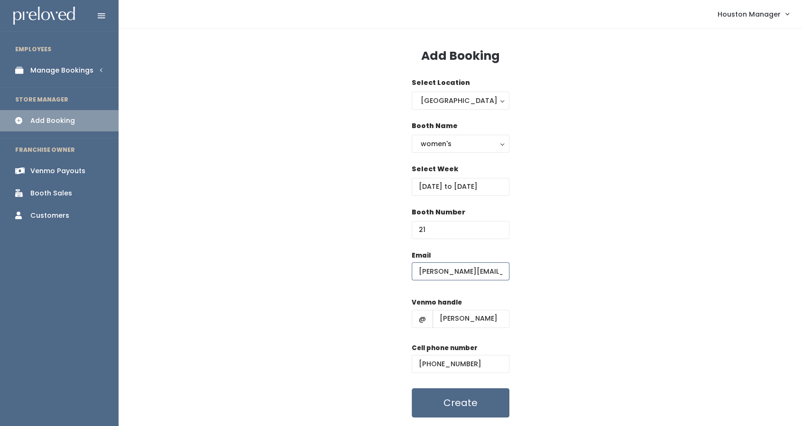
click at [488, 275] on input "Ashleyzustovich@gmail.com" at bounding box center [460, 271] width 98 height 18
click at [463, 402] on button "Create" at bounding box center [460, 402] width 98 height 29
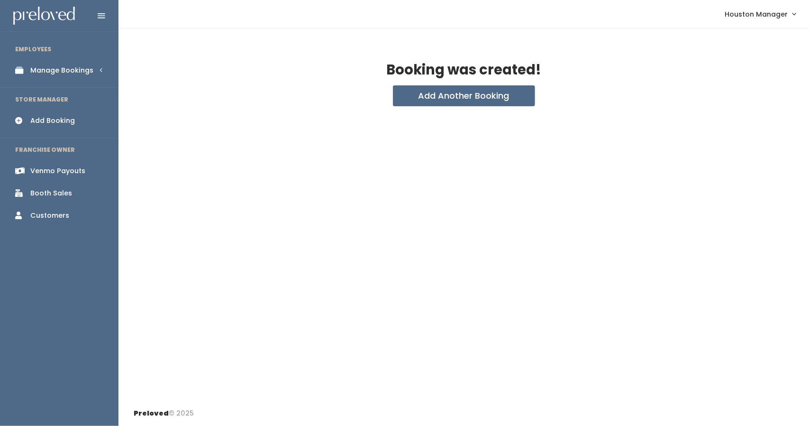
click at [74, 14] on img at bounding box center [44, 16] width 62 height 18
click at [68, 15] on img at bounding box center [44, 16] width 62 height 18
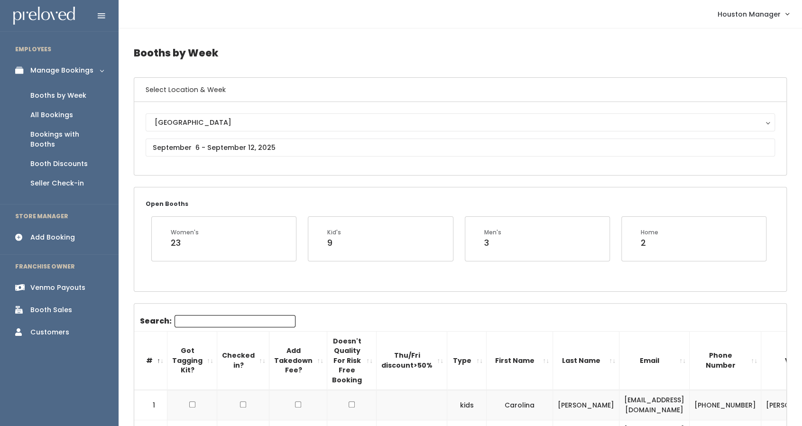
click at [37, 299] on link "Booth Sales" at bounding box center [59, 309] width 119 height 21
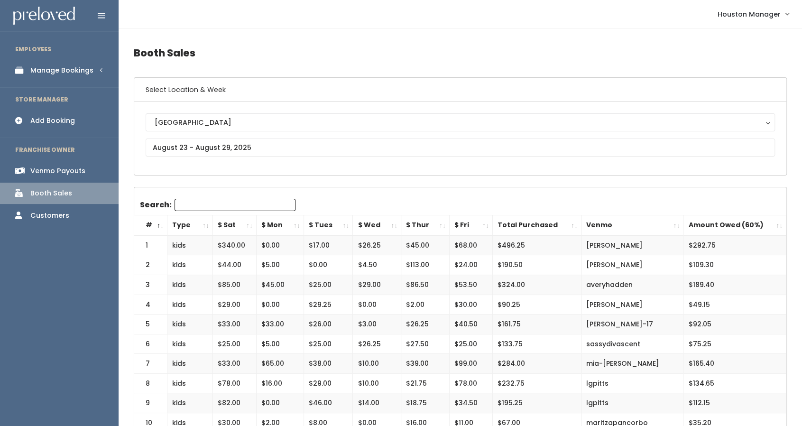
click at [233, 135] on div "Houston Houston" at bounding box center [460, 138] width 629 height 50
click at [233, 144] on input "text" at bounding box center [460, 147] width 629 height 18
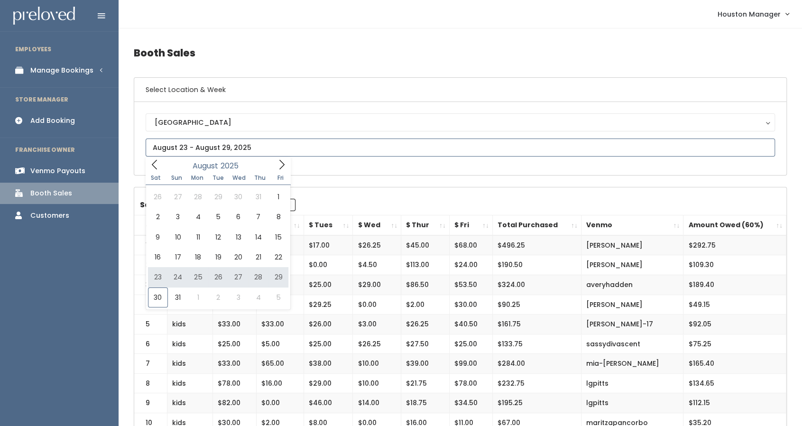
type input "August 30 to September 5"
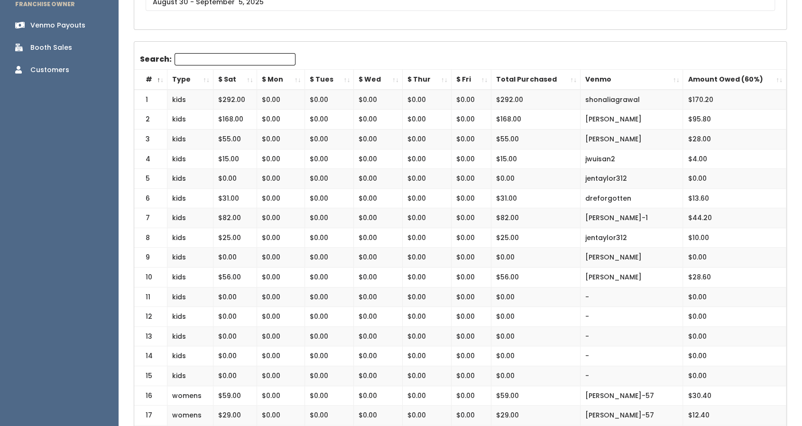
scroll to position [142, 0]
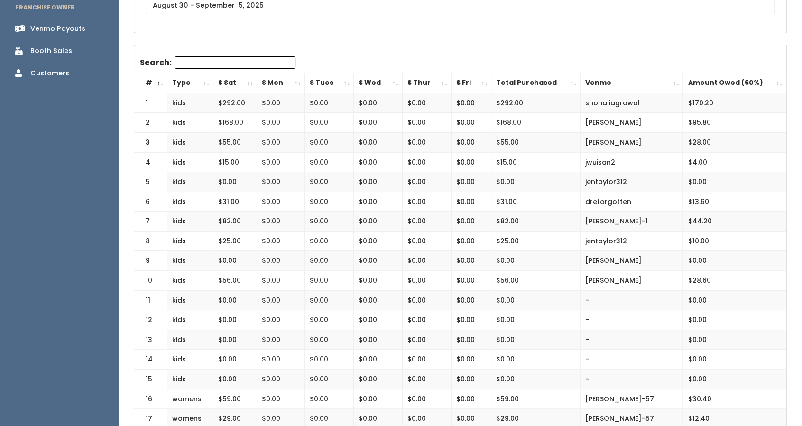
click at [624, 104] on td "shonaliagrawal" at bounding box center [631, 103] width 102 height 20
